Goal: Task Accomplishment & Management: Complete application form

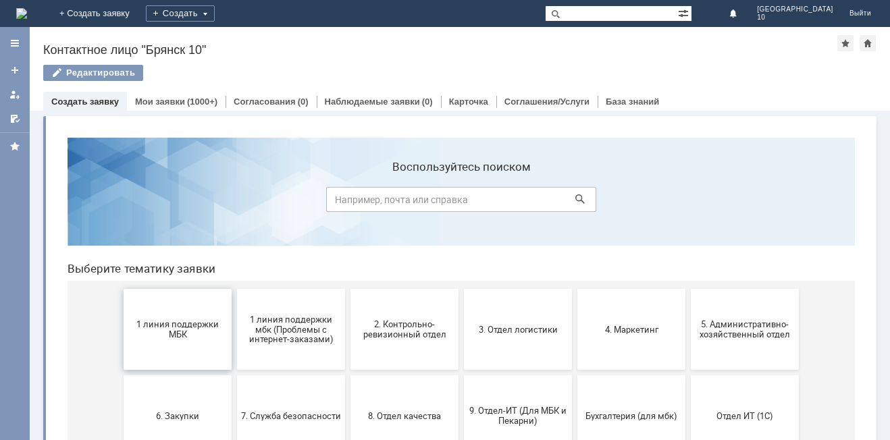
click at [193, 320] on span "1 линия поддержки МБК" at bounding box center [178, 329] width 100 height 20
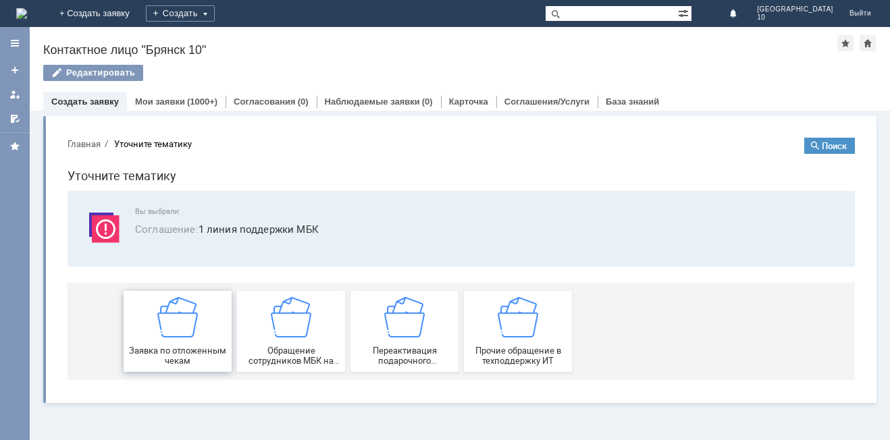
click at [193, 321] on img at bounding box center [177, 317] width 41 height 41
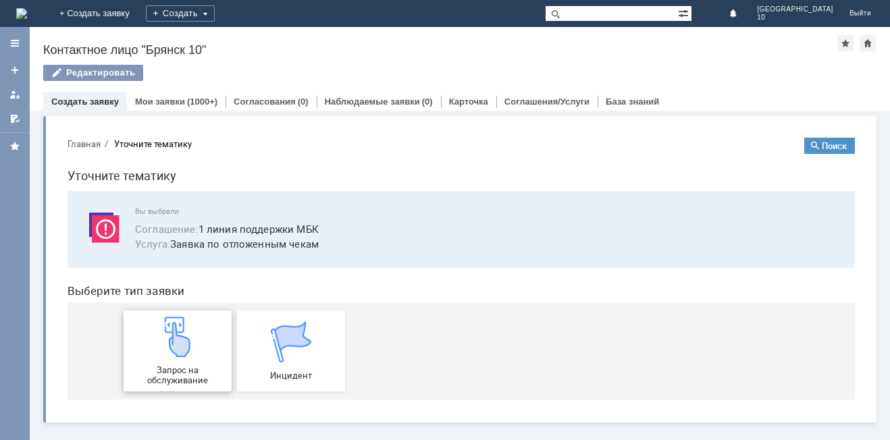
click at [175, 352] on img at bounding box center [177, 337] width 41 height 41
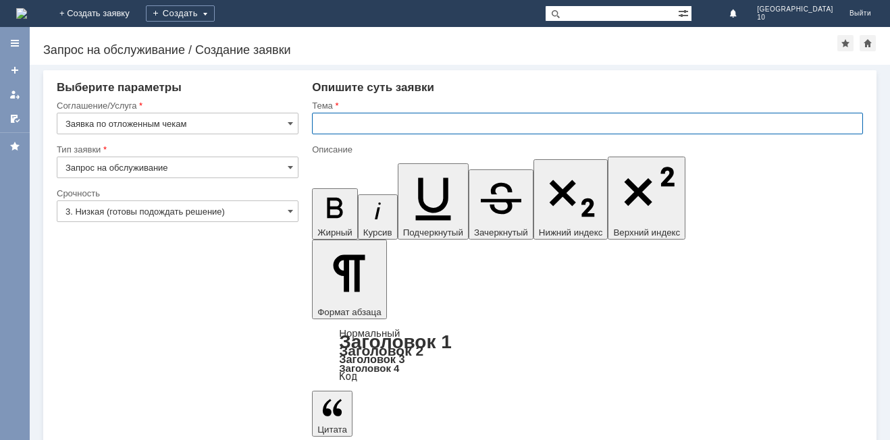
click at [329, 128] on input "text" at bounding box center [587, 124] width 551 height 22
type input "Брянск 10 отложенные чеки"
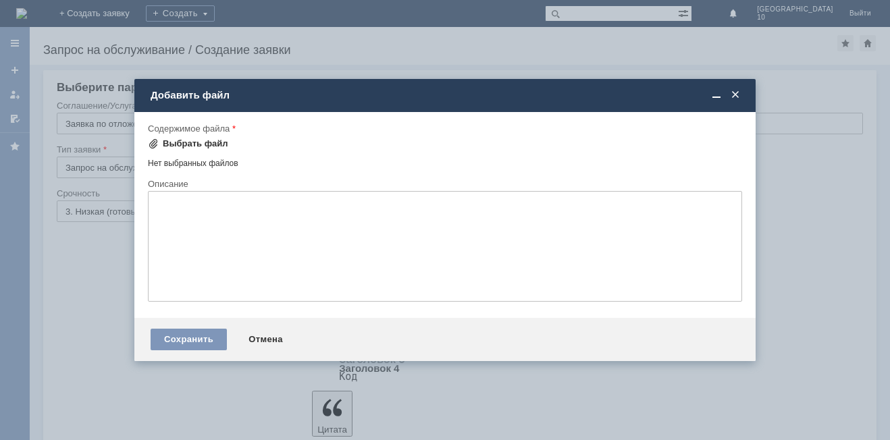
click at [155, 146] on span at bounding box center [153, 143] width 11 height 11
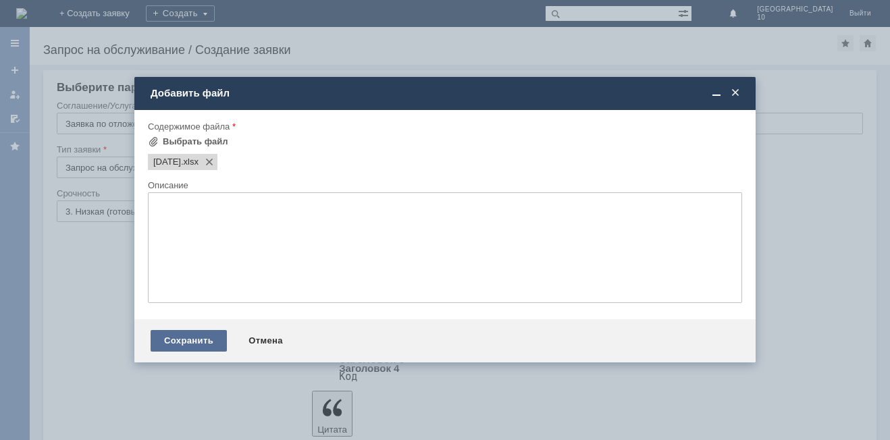
click at [190, 341] on div "Сохранить" at bounding box center [189, 341] width 76 height 22
